Goal: Information Seeking & Learning: Check status

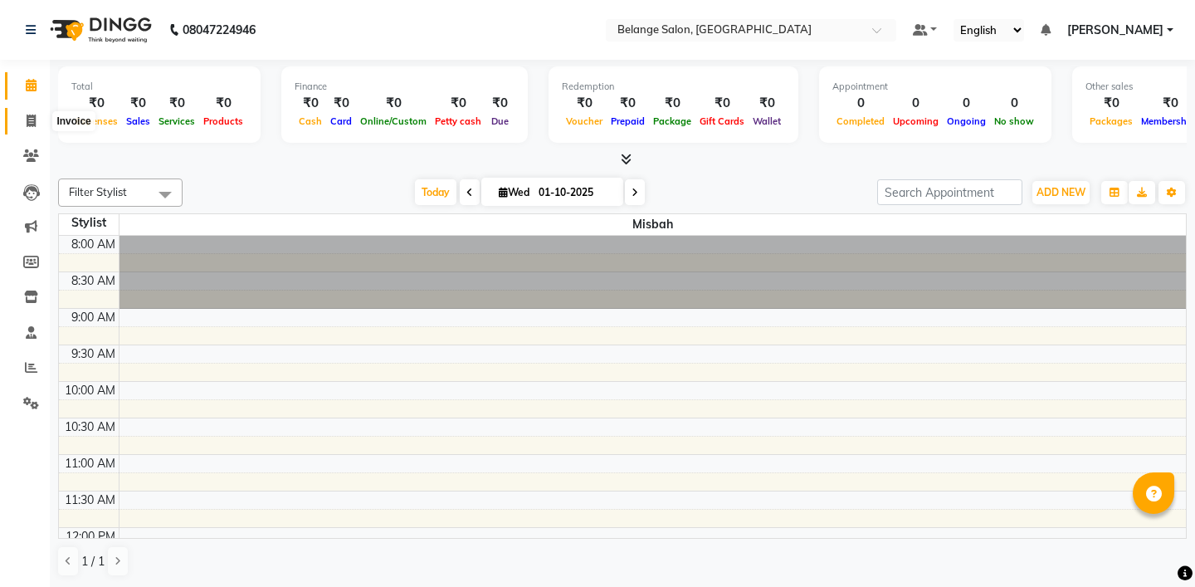
click at [31, 112] on span at bounding box center [31, 121] width 29 height 19
select select "5076"
select select "service"
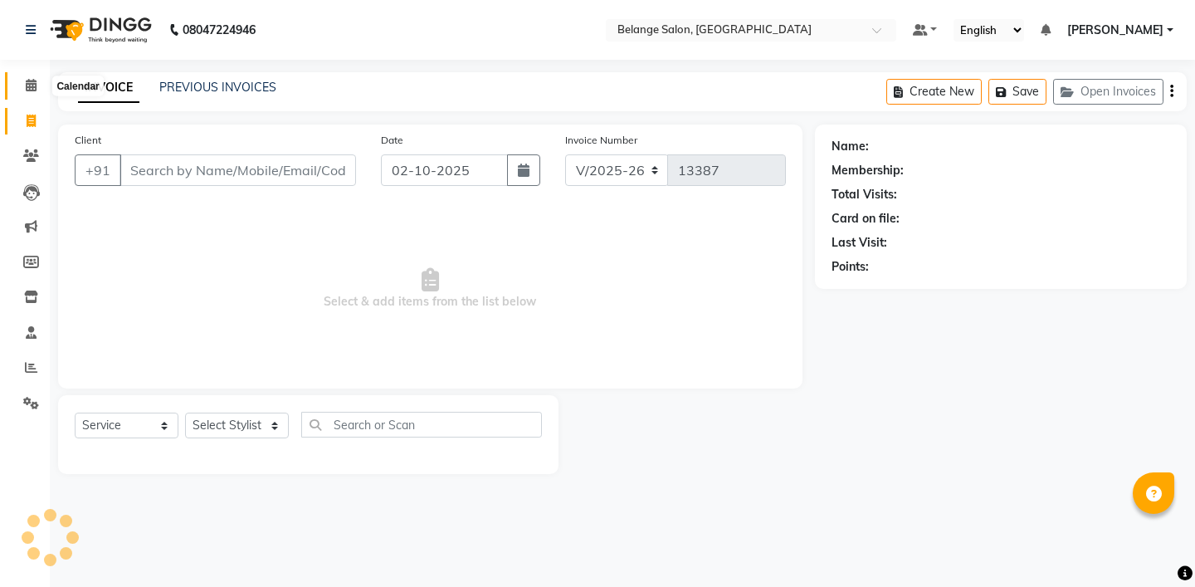
click at [19, 88] on span at bounding box center [31, 85] width 29 height 19
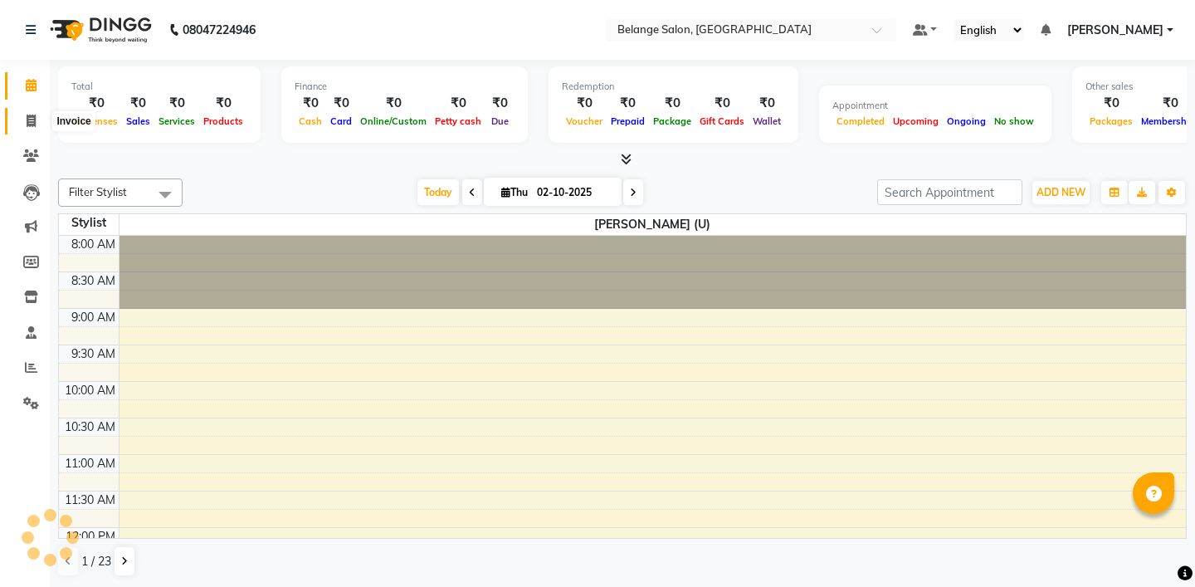
click at [32, 120] on icon at bounding box center [31, 121] width 9 height 12
select select "5076"
select select "service"
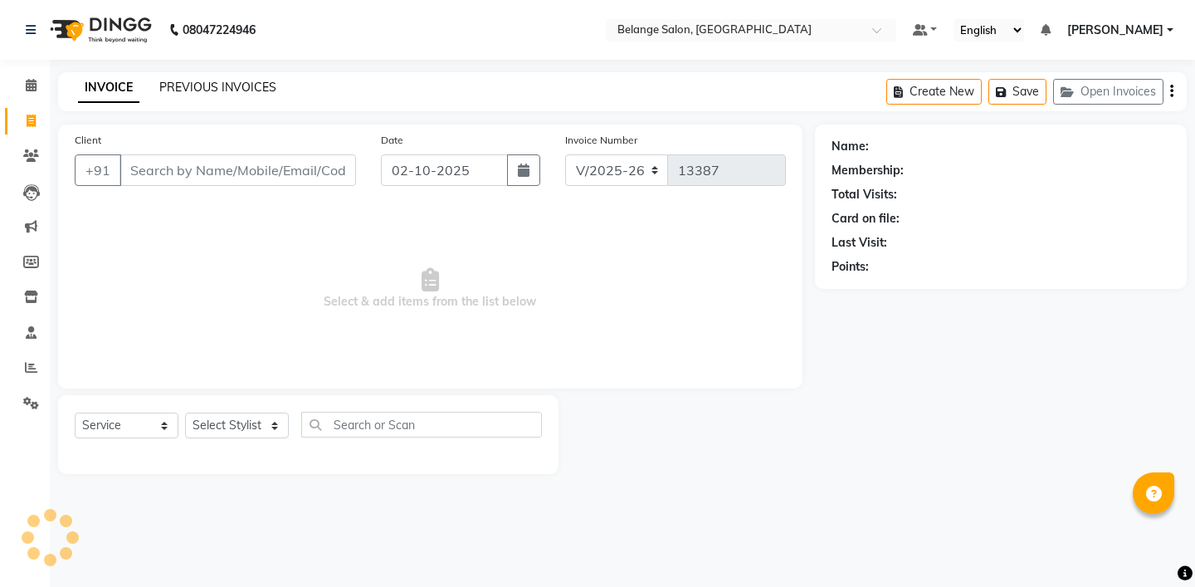
click at [214, 86] on link "PREVIOUS INVOICES" at bounding box center [217, 87] width 117 height 15
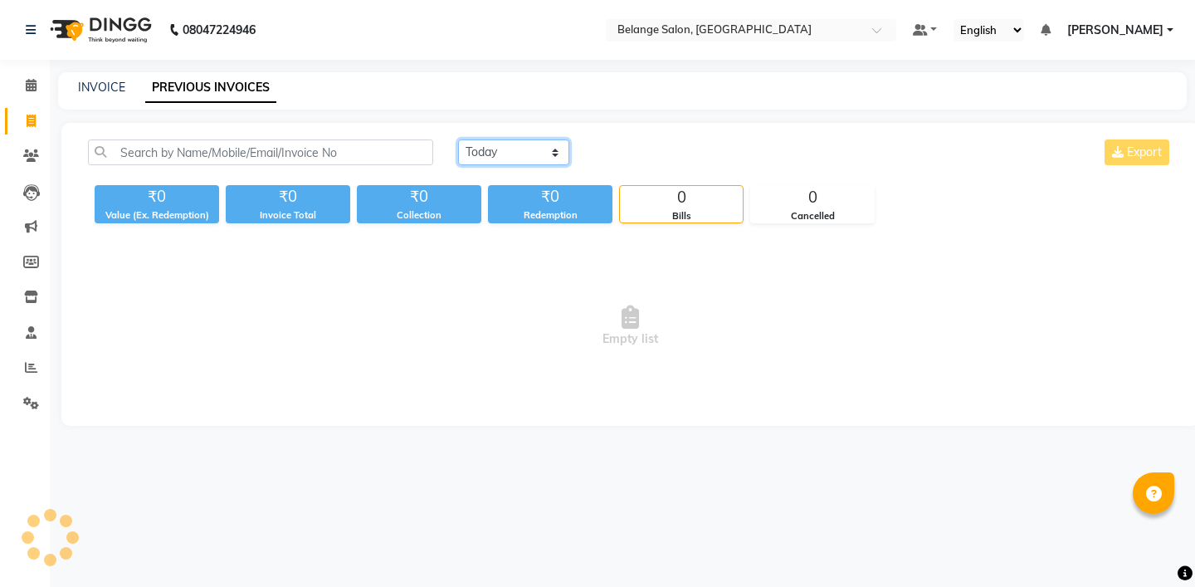
click at [546, 150] on select "[DATE] [DATE] Custom Range" at bounding box center [513, 152] width 111 height 26
click at [458, 139] on select "[DATE] [DATE] Custom Range" at bounding box center [513, 152] width 111 height 26
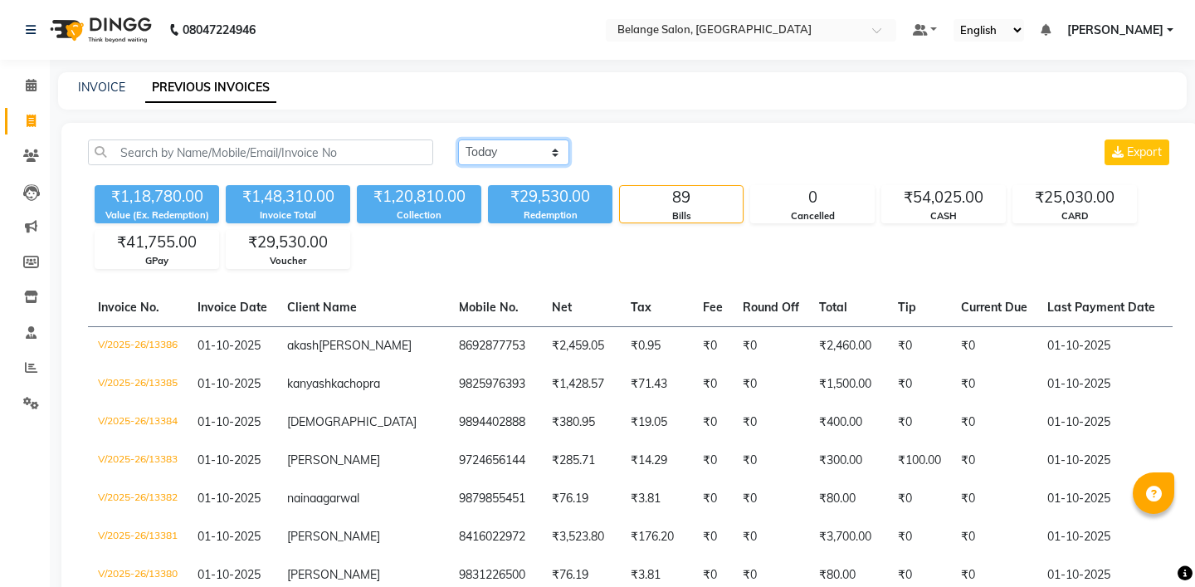
click at [534, 144] on select "[DATE] [DATE] Custom Range" at bounding box center [513, 152] width 111 height 26
select select "range"
click at [458, 139] on select "[DATE] [DATE] Custom Range" at bounding box center [513, 152] width 111 height 26
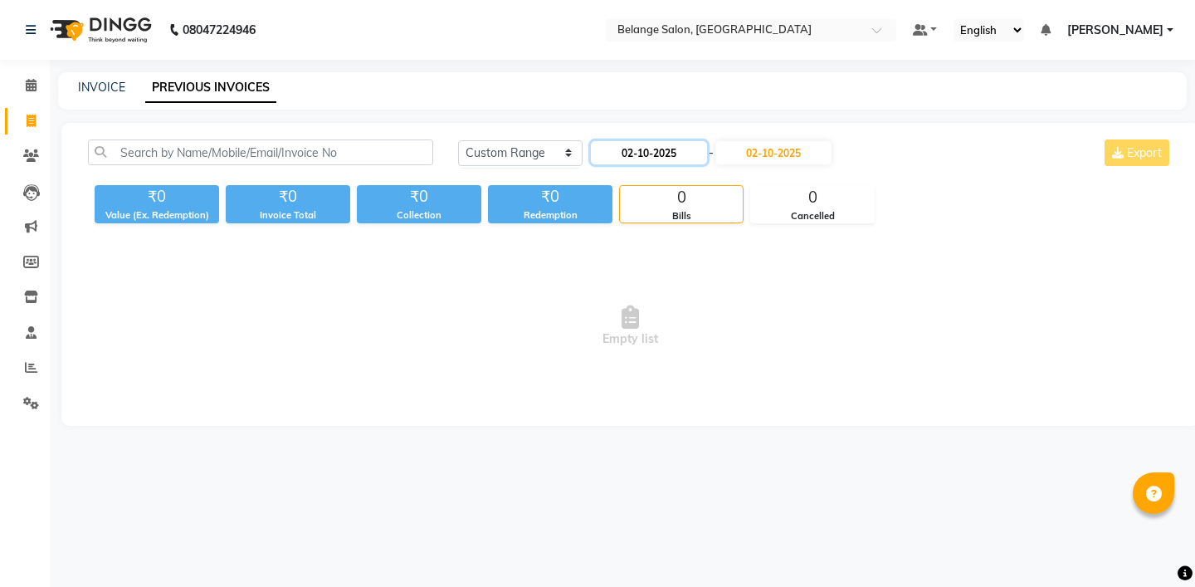
click at [648, 151] on input "02-10-2025" at bounding box center [649, 152] width 116 height 23
select select "10"
select select "2025"
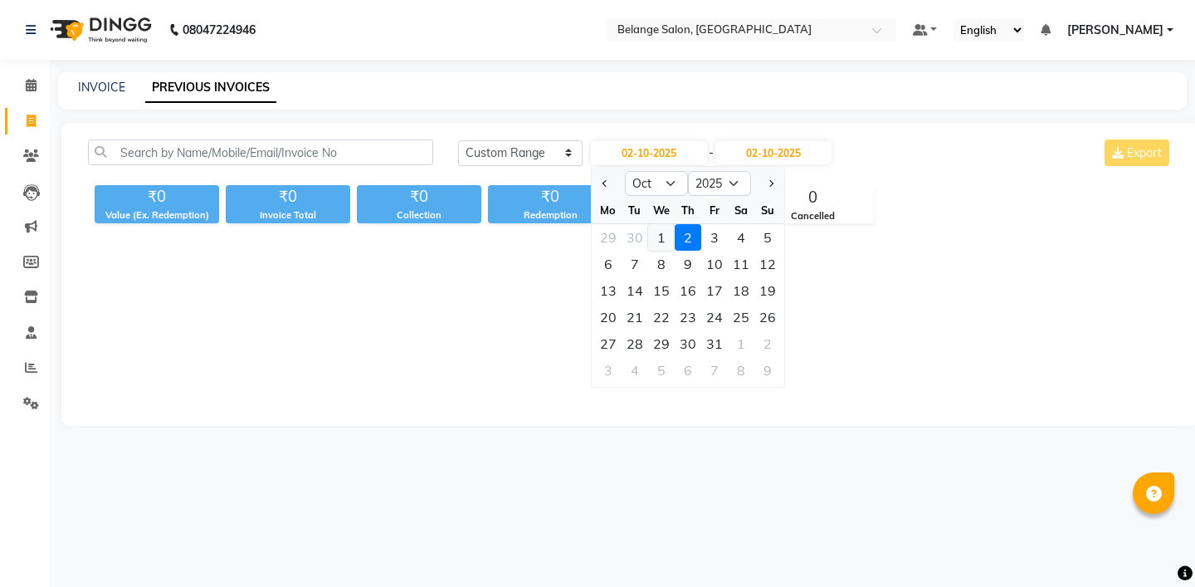
click at [666, 235] on div "1" at bounding box center [661, 237] width 27 height 27
type input "01-10-2025"
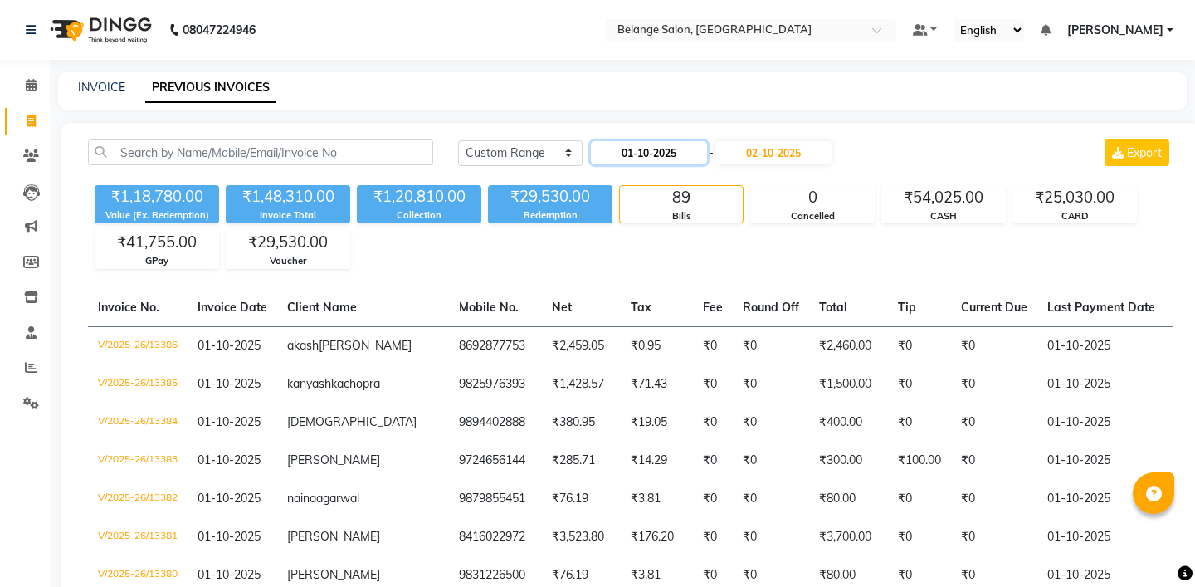
click at [688, 149] on input "01-10-2025" at bounding box center [649, 152] width 116 height 23
select select "10"
select select "2025"
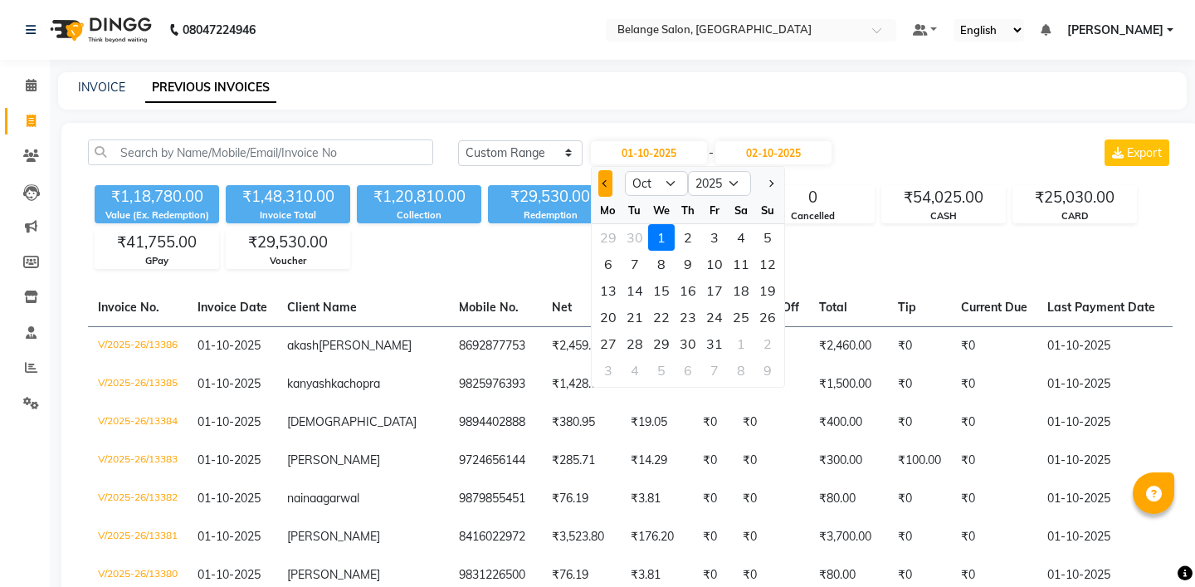
click at [612, 185] on button "Previous month" at bounding box center [605, 183] width 14 height 27
select select "9"
click at [641, 337] on div "30" at bounding box center [635, 343] width 27 height 27
type input "30-09-2025"
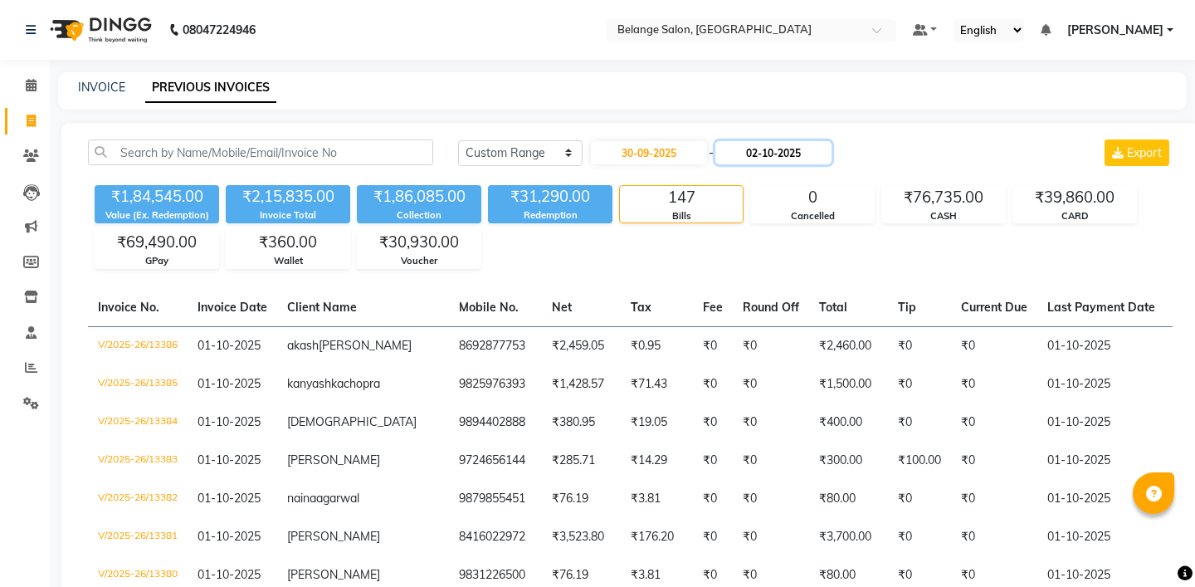
click at [764, 148] on input "02-10-2025" at bounding box center [773, 152] width 116 height 23
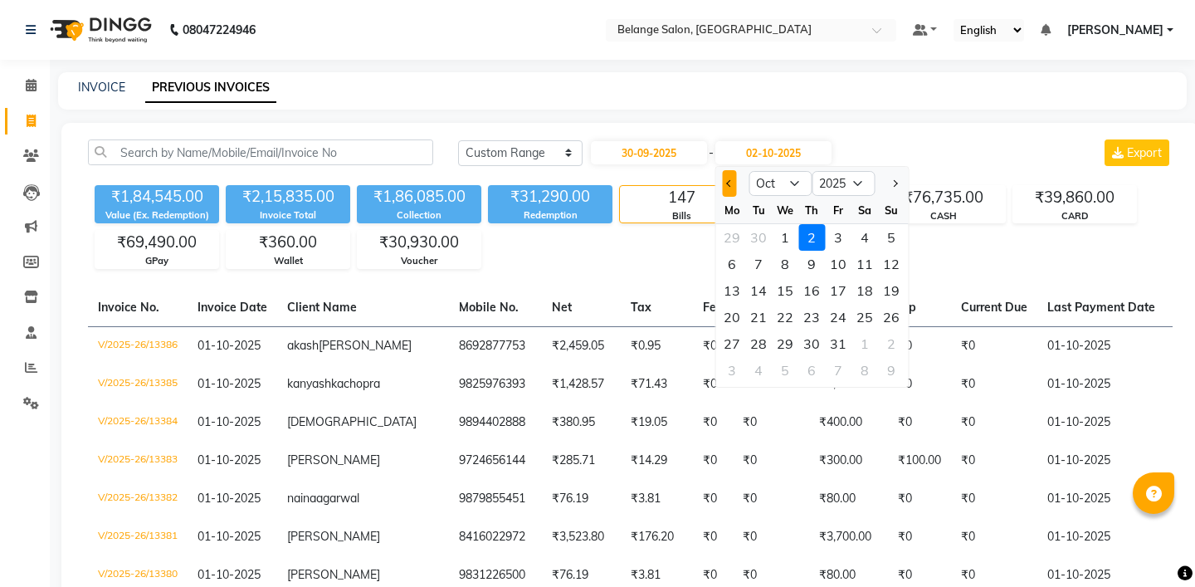
click at [726, 183] on span "Previous month" at bounding box center [729, 183] width 7 height 7
select select "9"
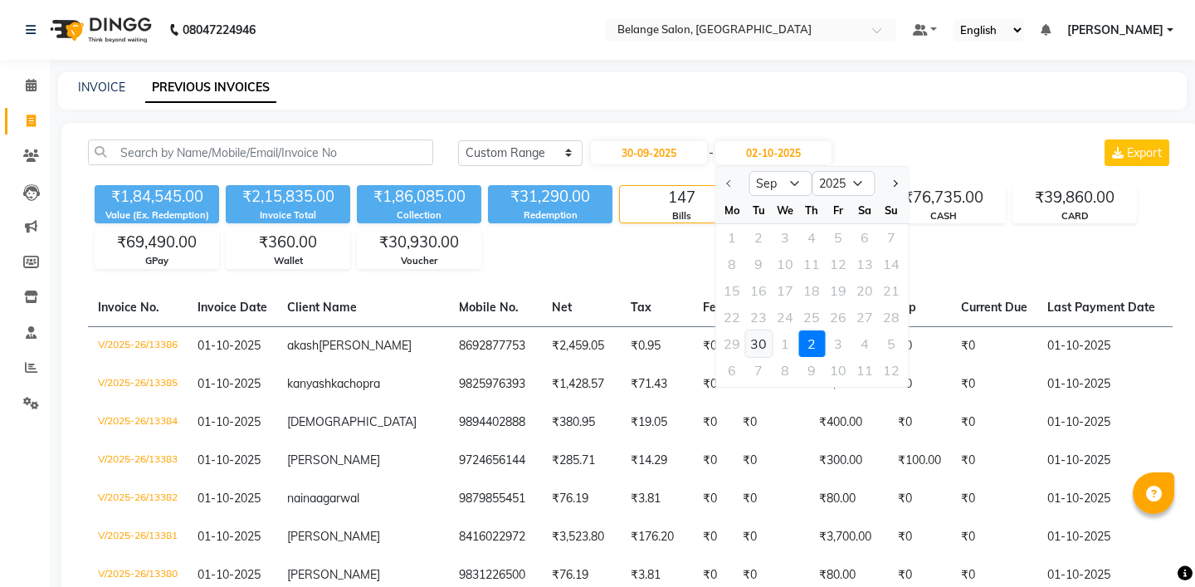
click at [762, 342] on div "30" at bounding box center [758, 343] width 27 height 27
type input "30-09-2025"
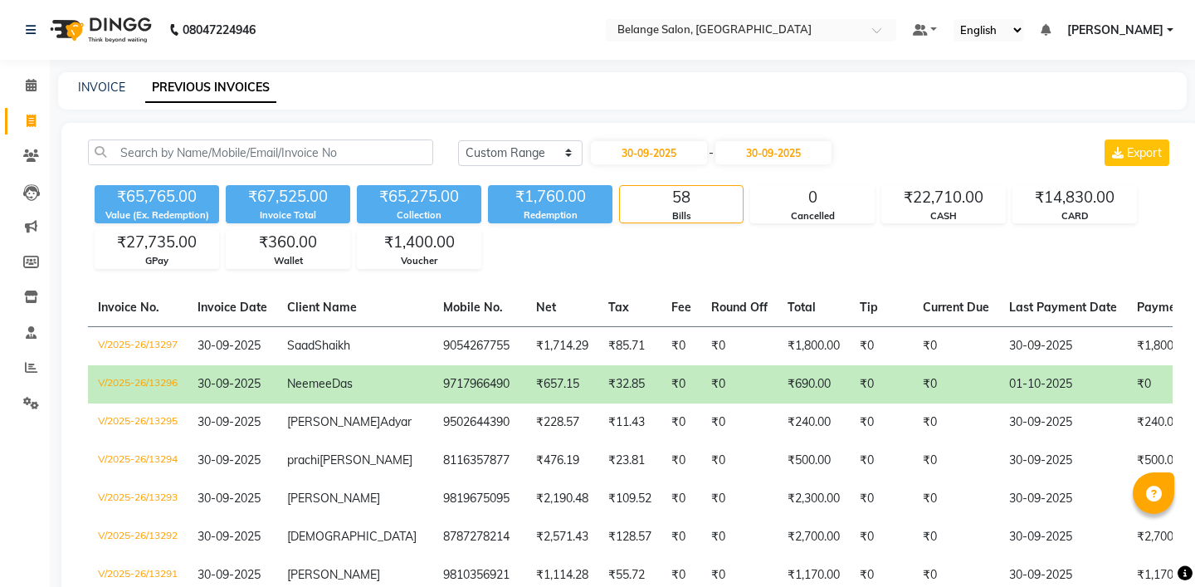
click at [861, 142] on div "[DATE] [DATE] Custom Range [DATE] - [DATE] Export" at bounding box center [815, 152] width 715 height 27
click at [564, 158] on select "[DATE] [DATE] Custom Range" at bounding box center [520, 153] width 124 height 26
select select "[DATE]"
click at [458, 140] on select "[DATE] [DATE] Custom Range" at bounding box center [520, 153] width 124 height 26
